Goal: Transaction & Acquisition: Subscribe to service/newsletter

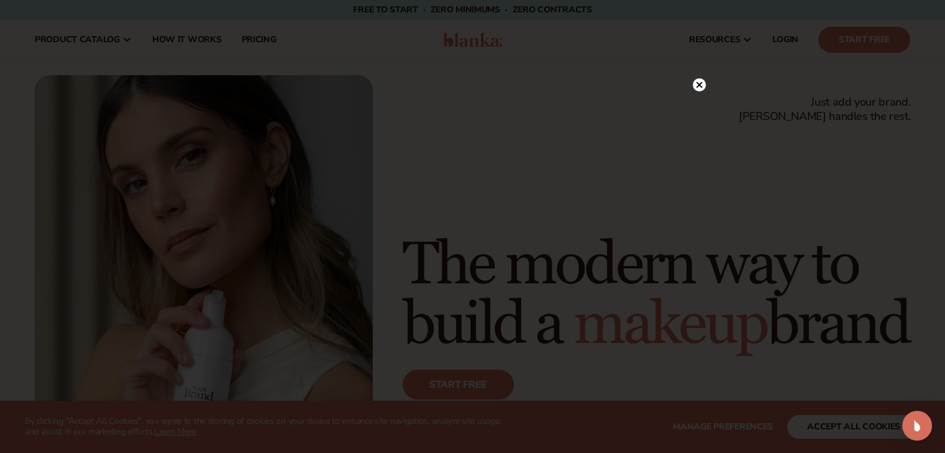
click at [710, 80] on div at bounding box center [472, 226] width 945 height 453
click at [703, 81] on circle at bounding box center [698, 84] width 13 height 13
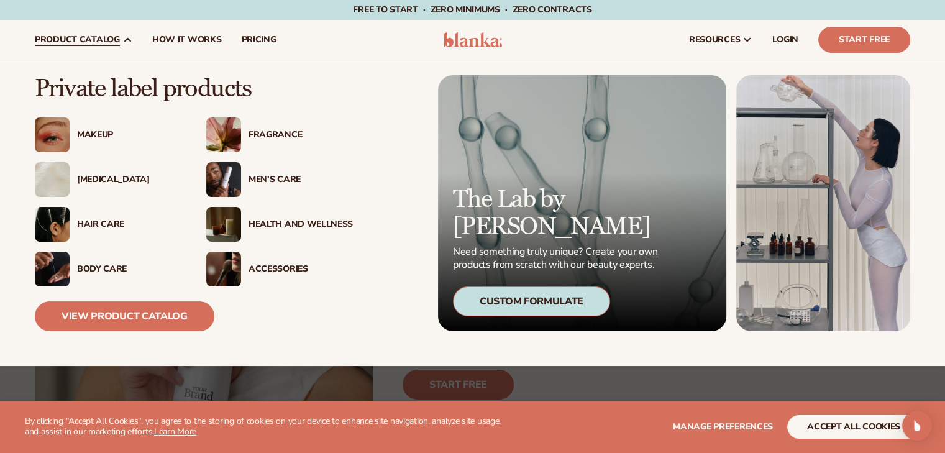
click at [53, 125] on img at bounding box center [52, 134] width 35 height 35
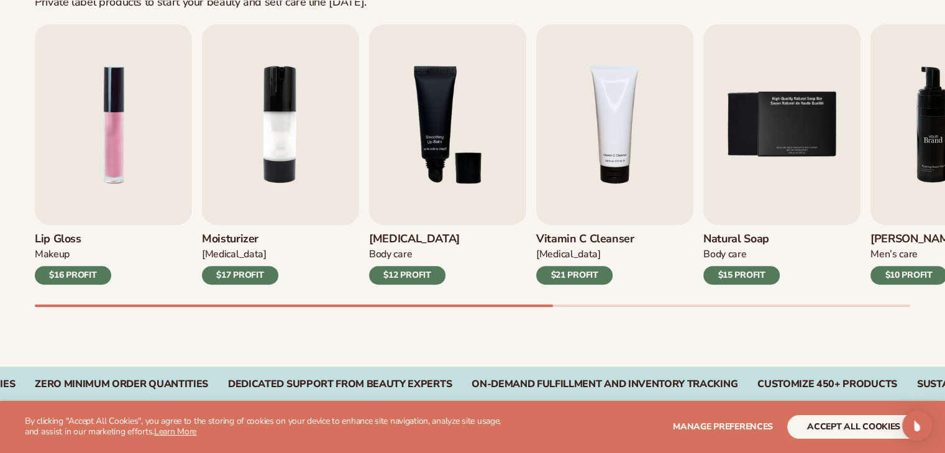
scroll to position [431, 0]
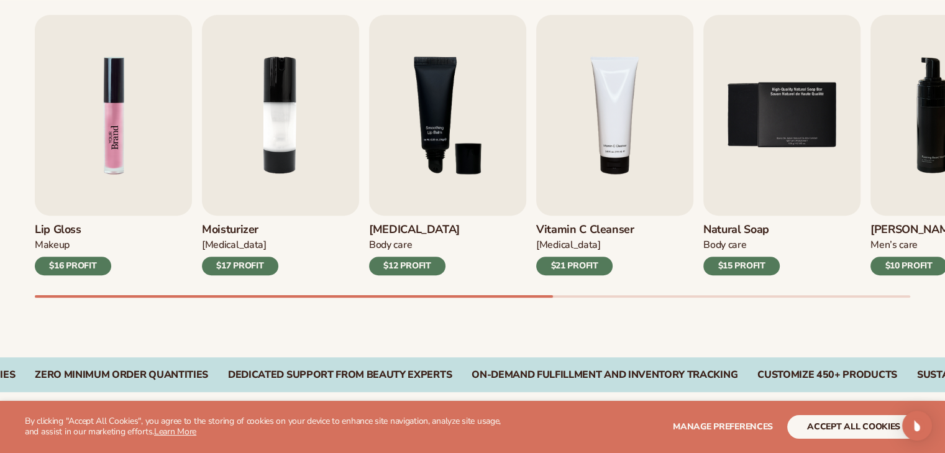
click at [166, 156] on img "1 / 9" at bounding box center [113, 115] width 157 height 201
click at [163, 157] on img "1 / 9" at bounding box center [113, 115] width 157 height 201
click at [83, 160] on img "1 / 9" at bounding box center [113, 115] width 157 height 201
click at [122, 122] on img "1 / 9" at bounding box center [113, 115] width 157 height 201
click at [64, 238] on div "Makeup" at bounding box center [73, 244] width 76 height 13
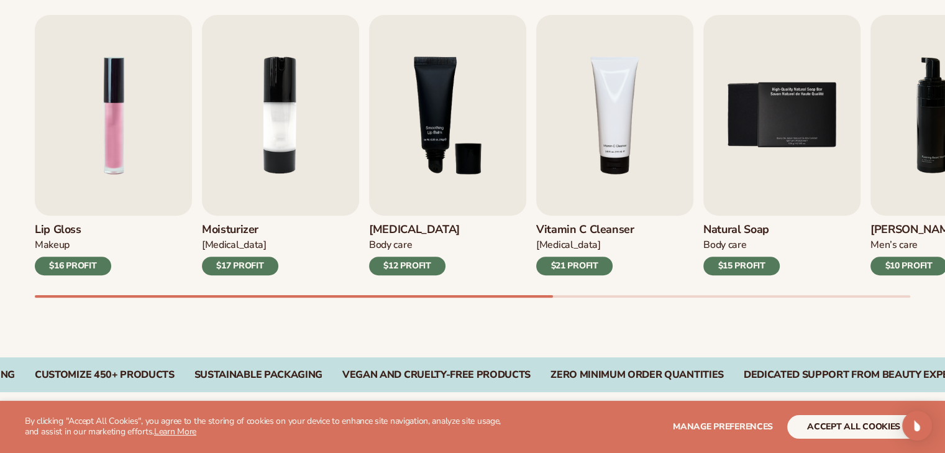
click at [64, 225] on h3 "Lip Gloss" at bounding box center [73, 230] width 76 height 14
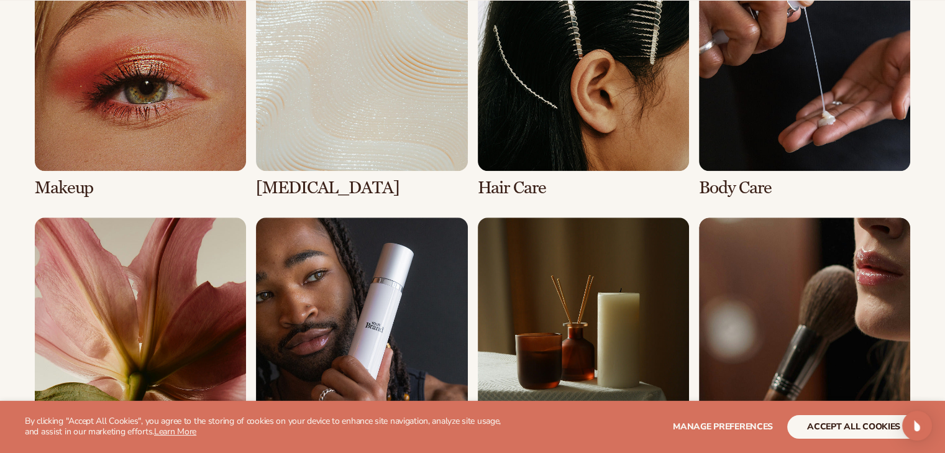
scroll to position [1069, 0]
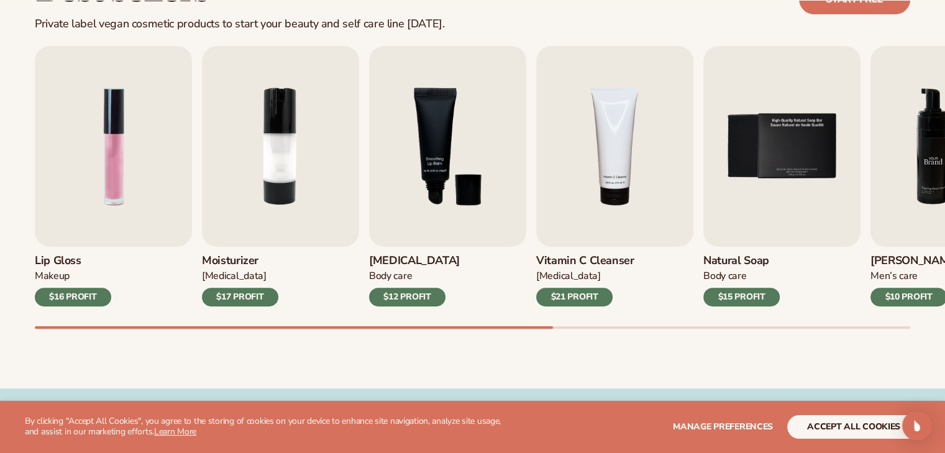
scroll to position [419, 0]
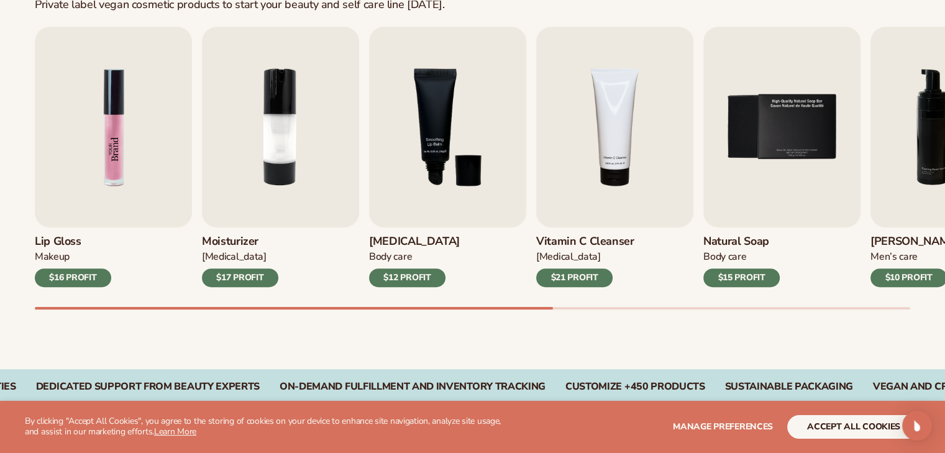
click at [114, 101] on img "1 / 9" at bounding box center [113, 127] width 157 height 201
click at [127, 142] on img "1 / 9" at bounding box center [113, 127] width 157 height 201
click at [127, 143] on img "1 / 9" at bounding box center [113, 127] width 157 height 201
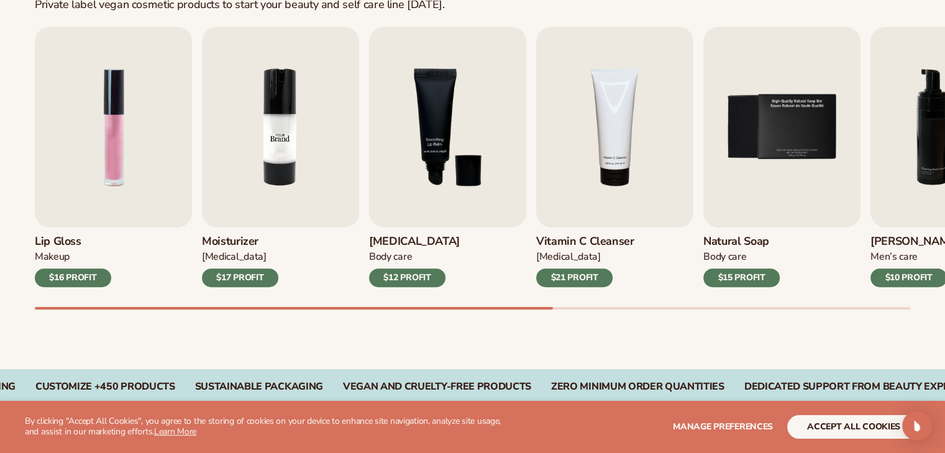
click at [253, 152] on img "2 / 9" at bounding box center [280, 127] width 157 height 201
click at [432, 153] on img "3 / 9" at bounding box center [447, 127] width 157 height 201
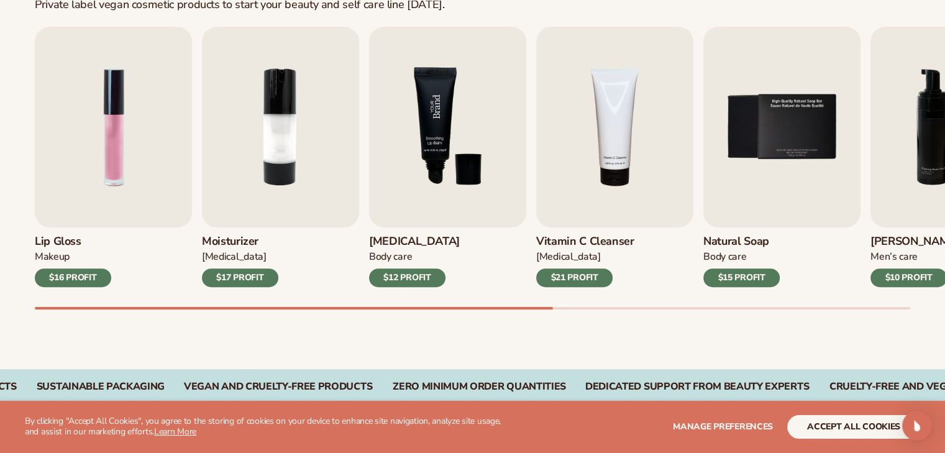
click at [432, 153] on img "3 / 9" at bounding box center [447, 127] width 157 height 201
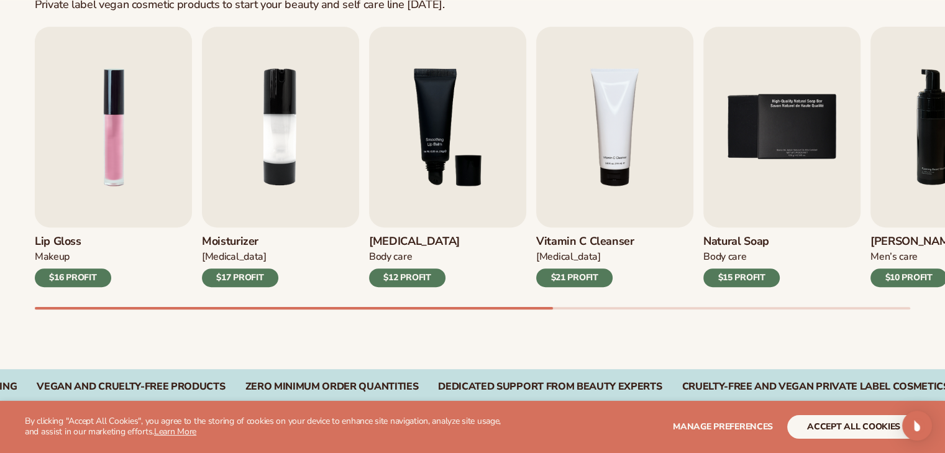
click at [412, 272] on div "$12 PROFIT" at bounding box center [407, 277] width 76 height 19
click at [424, 168] on img "3 / 9" at bounding box center [447, 127] width 157 height 201
click at [438, 127] on img "3 / 9" at bounding box center [447, 127] width 157 height 201
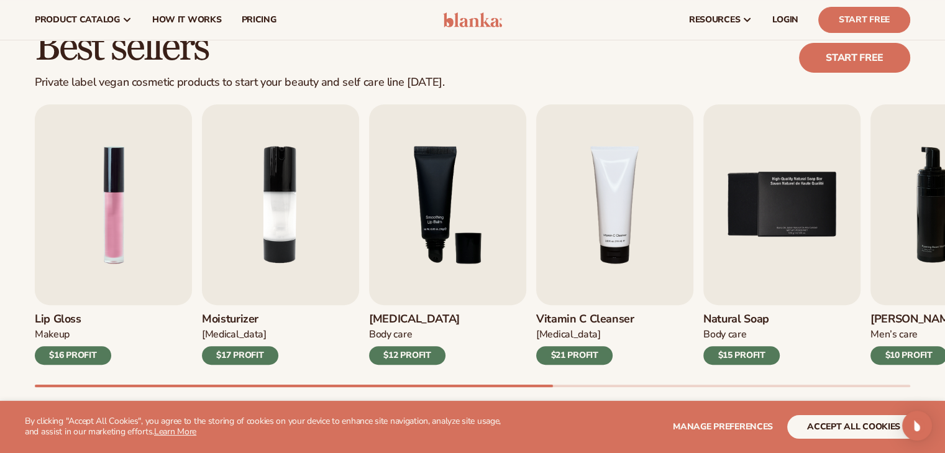
scroll to position [335, 0]
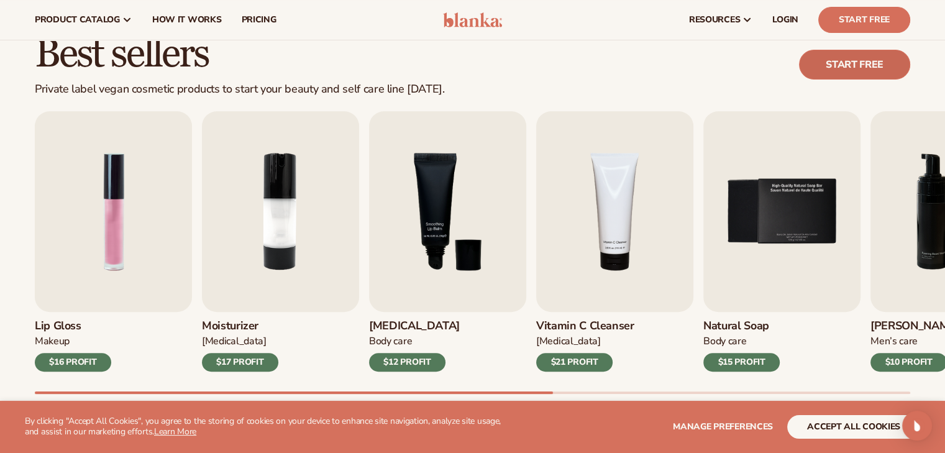
click at [882, 68] on link "Start free" at bounding box center [854, 65] width 111 height 30
